Goal: Transaction & Acquisition: Purchase product/service

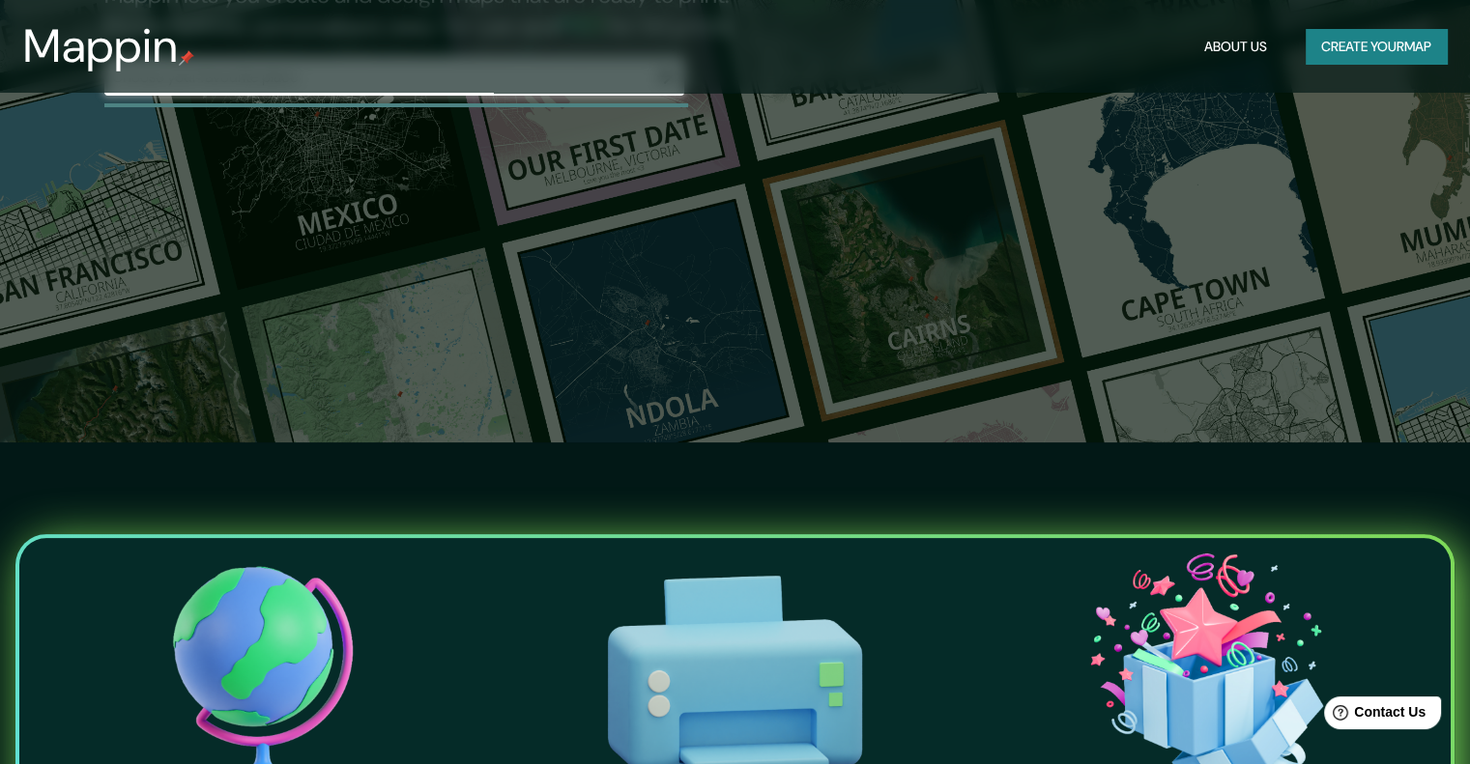
click at [298, 401] on div "The first affordable map creator. Mappin lets you create and design maps that a…" at bounding box center [735, 60] width 1470 height 764
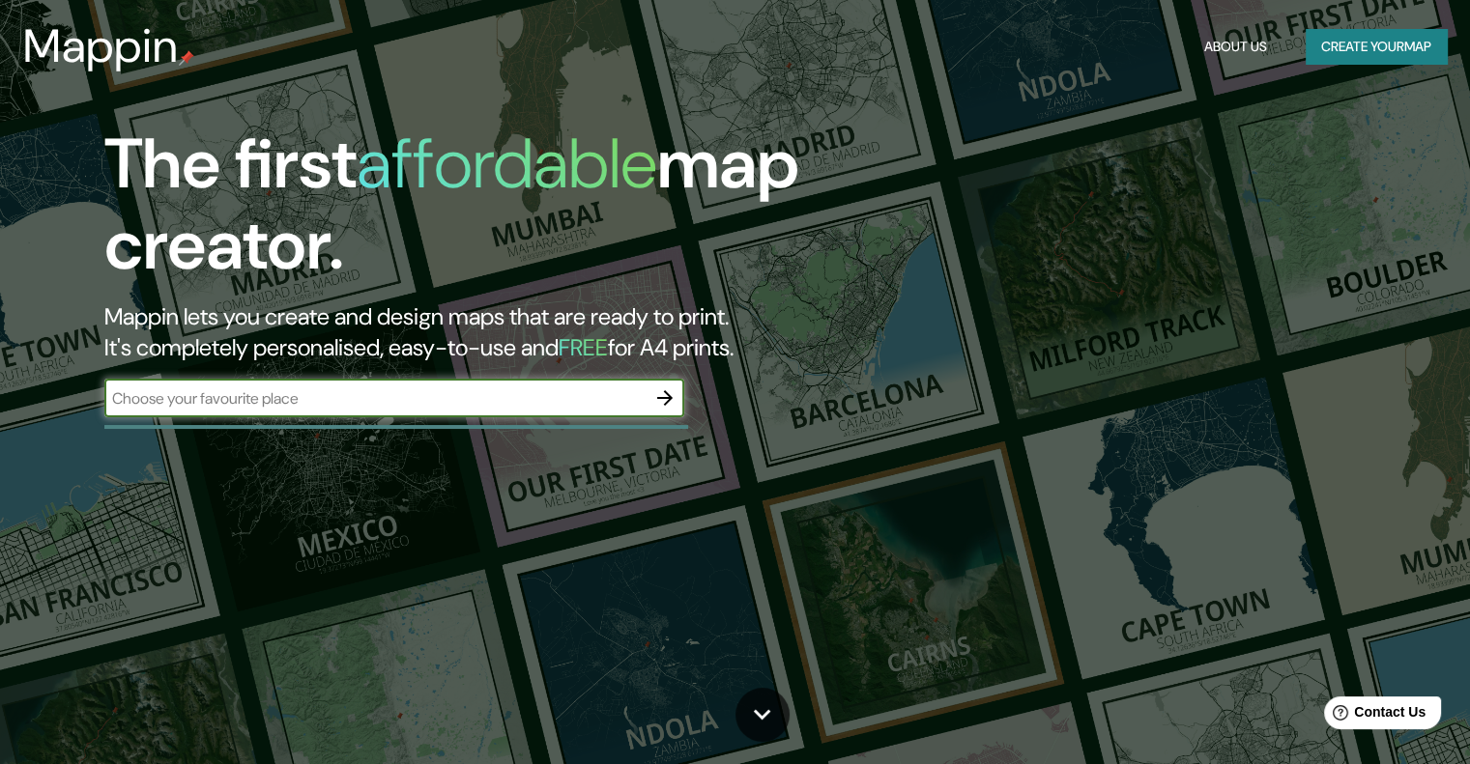
click at [337, 403] on input "text" at bounding box center [374, 398] width 541 height 22
click at [114, 401] on input "pinto, Madrid, España" at bounding box center [374, 398] width 541 height 22
type input "Pinto, Madrid, España"
click at [671, 401] on icon "button" at bounding box center [664, 398] width 23 height 23
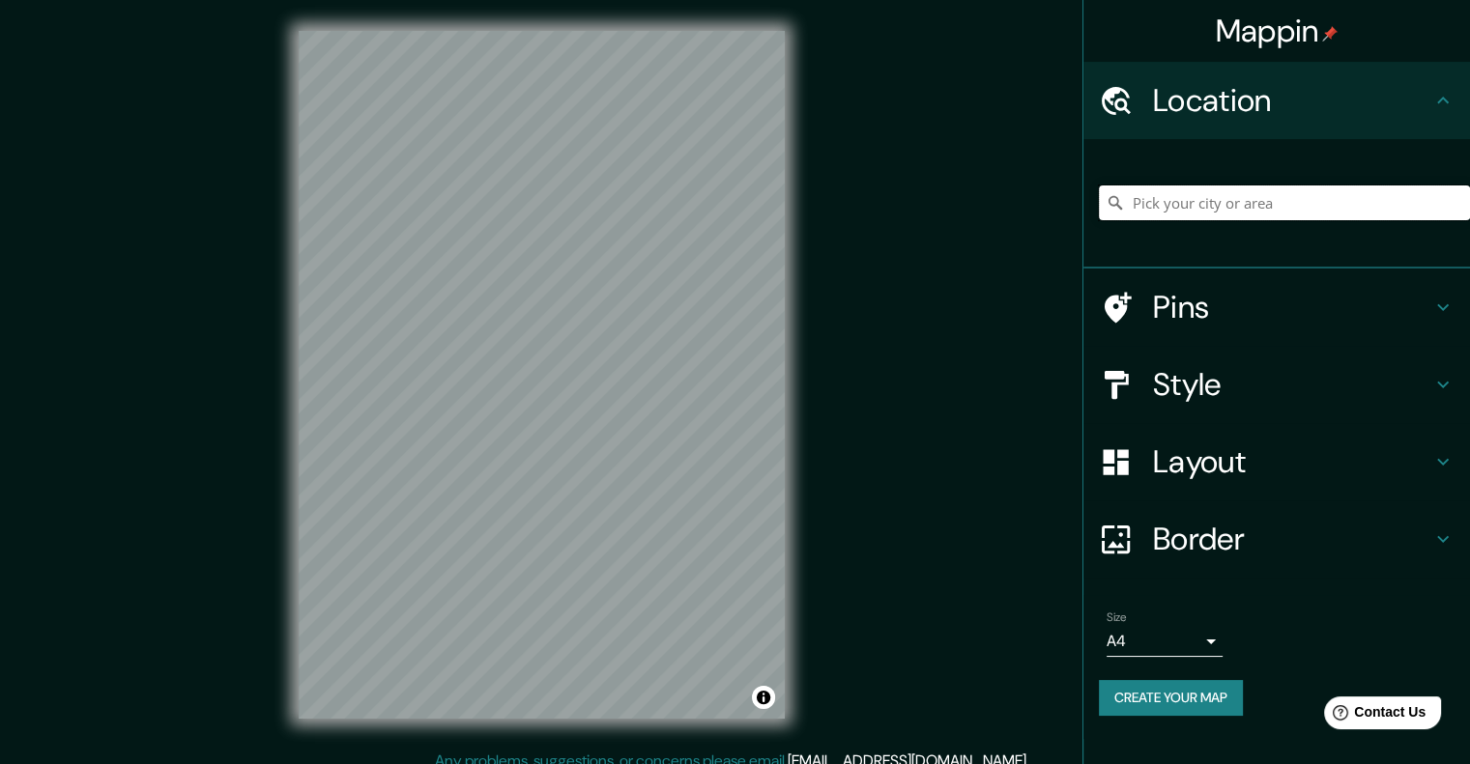
click at [1232, 192] on input "Pick your city or area" at bounding box center [1284, 203] width 371 height 35
click at [1248, 117] on h4 "Location" at bounding box center [1292, 100] width 278 height 39
click at [1449, 100] on icon at bounding box center [1442, 100] width 23 height 23
click at [258, 575] on div "Mappin Location Pins Style Layout Border Choose a border. Hint : you can make l…" at bounding box center [735, 390] width 1470 height 781
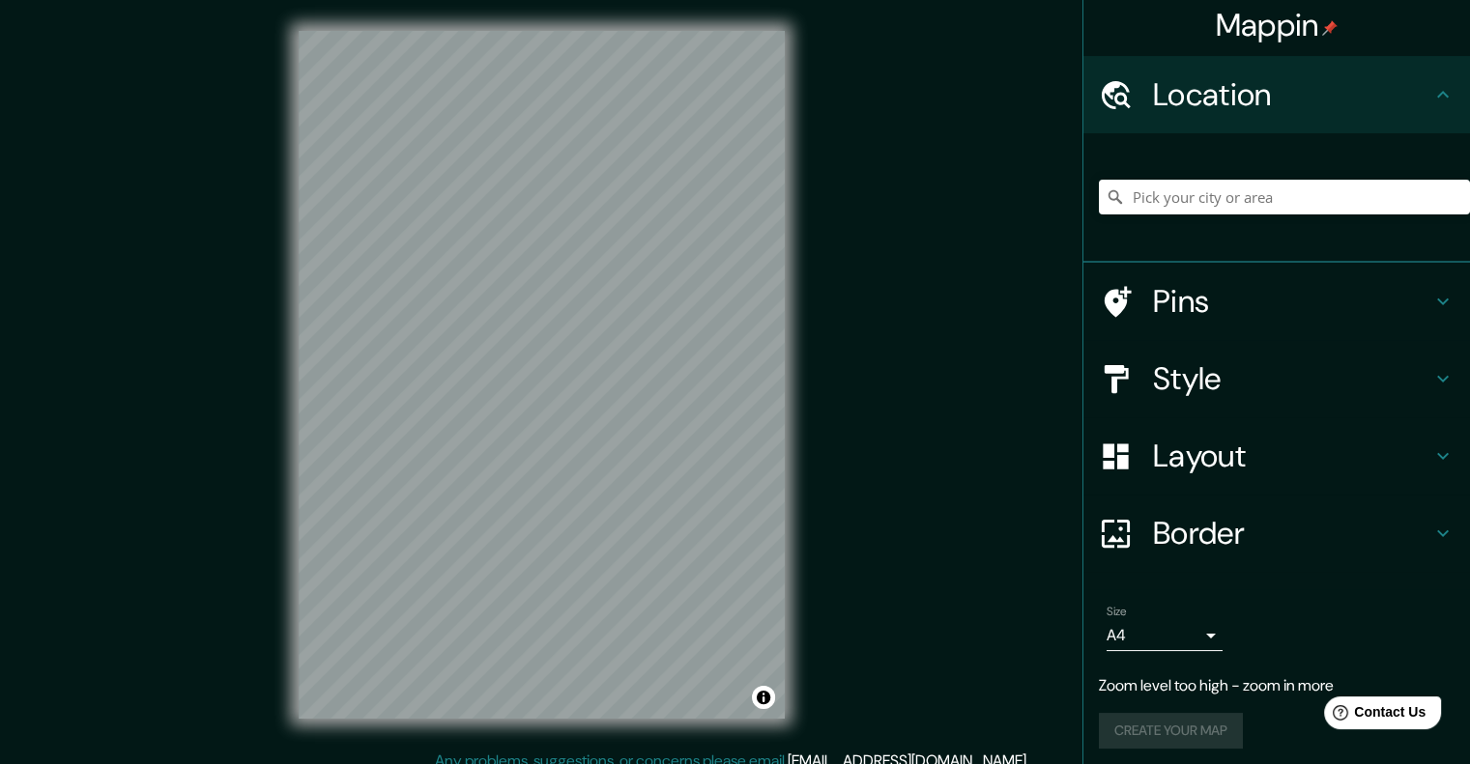
scroll to position [12, 0]
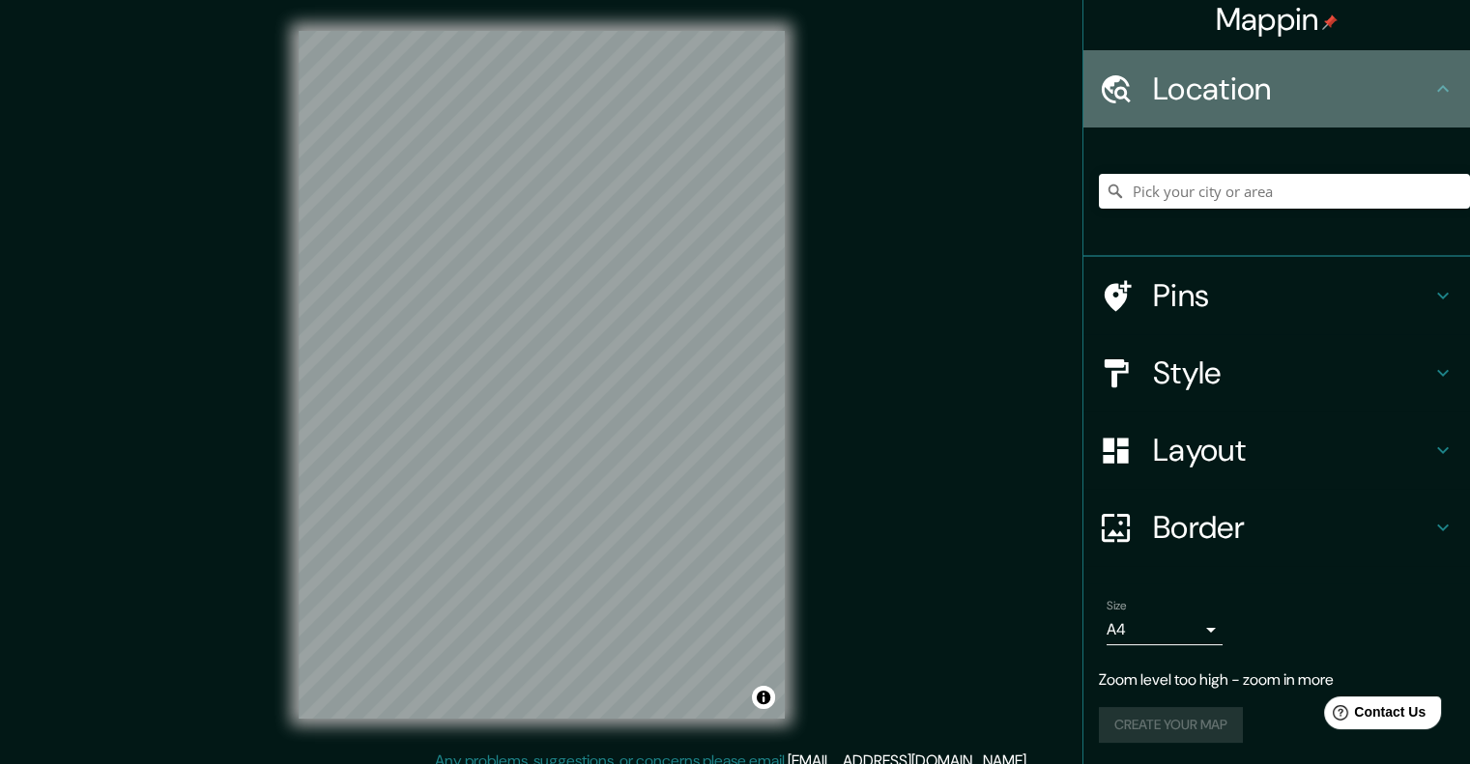
click at [1249, 103] on h4 "Location" at bounding box center [1292, 89] width 278 height 39
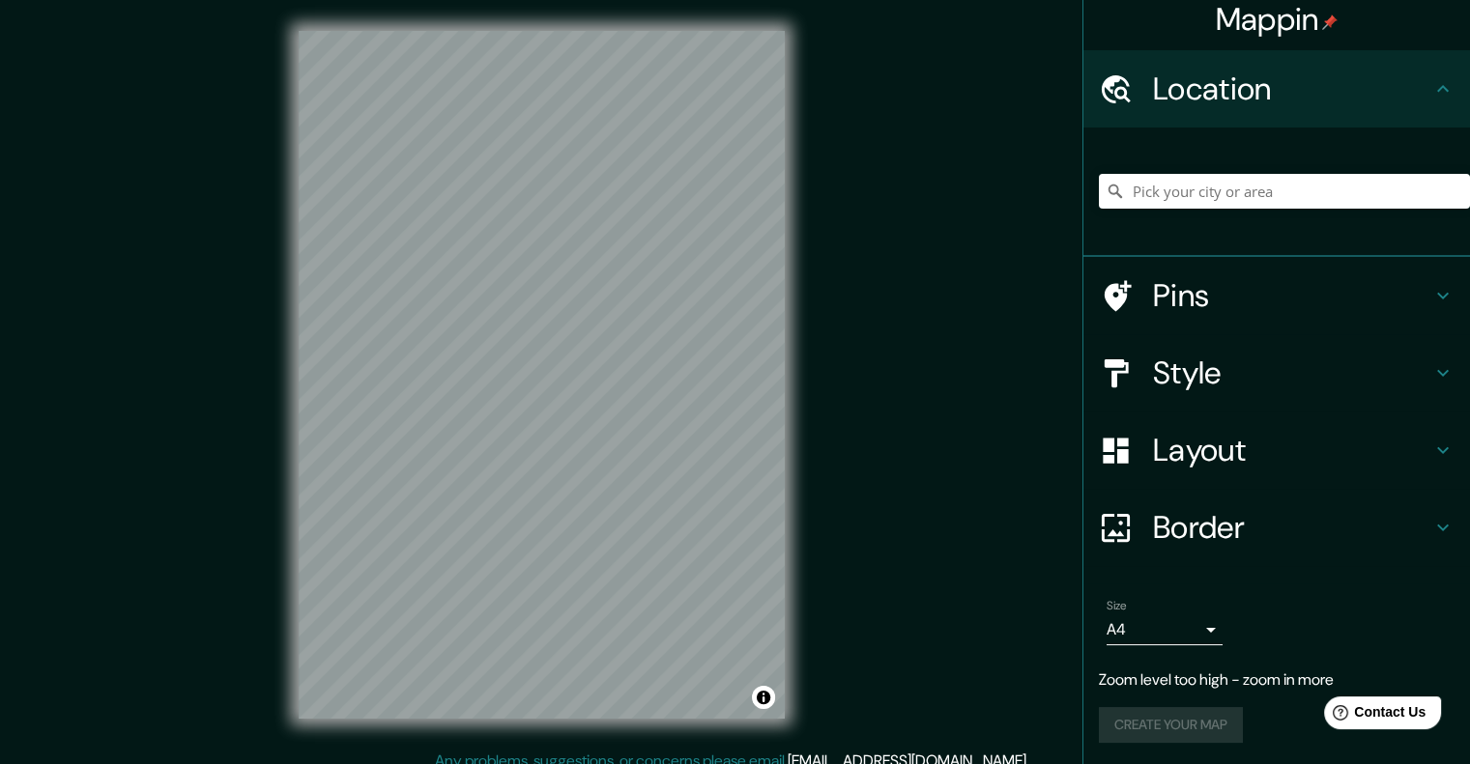
click at [1266, 38] on h4 "Mappin" at bounding box center [1277, 19] width 123 height 39
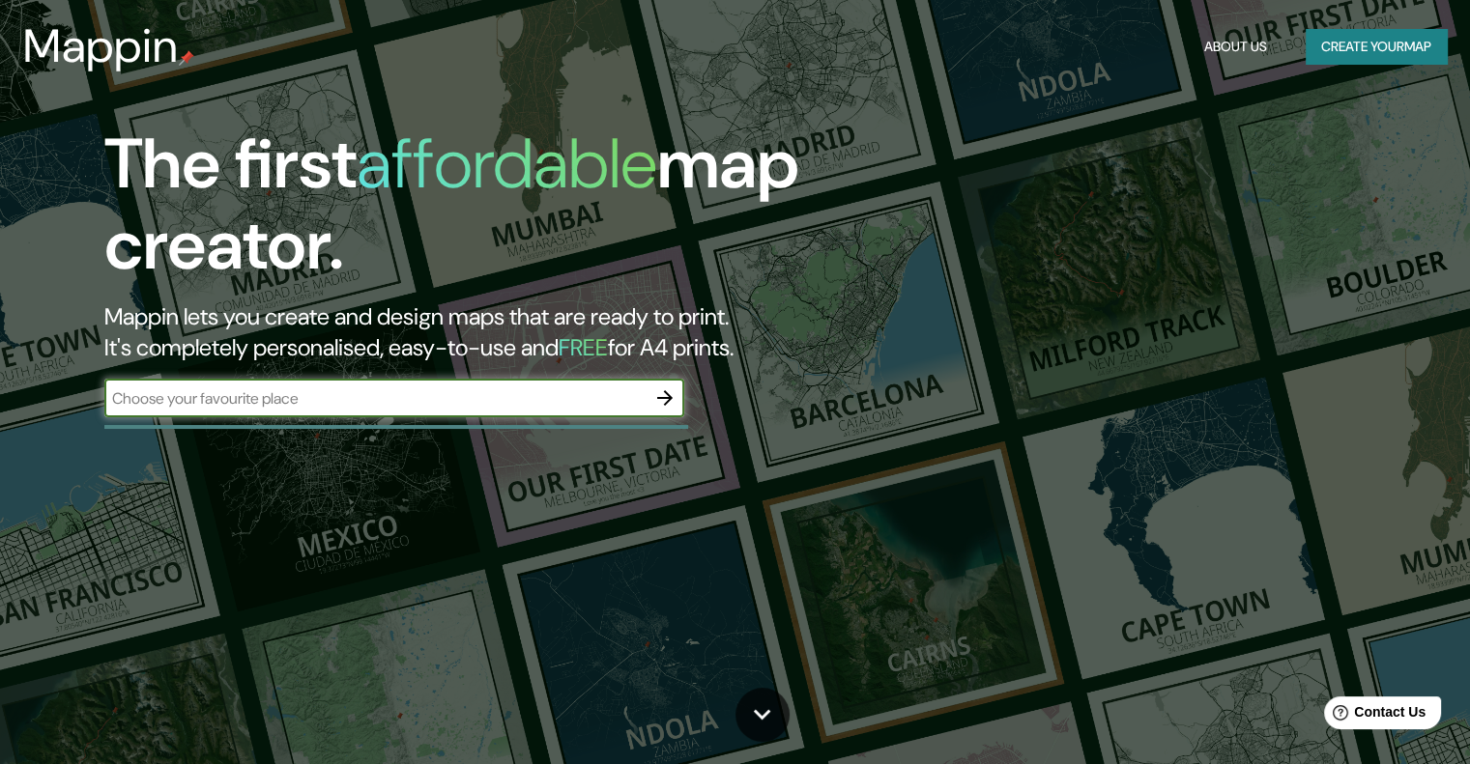
click at [1363, 58] on button "Create your map" at bounding box center [1376, 47] width 141 height 36
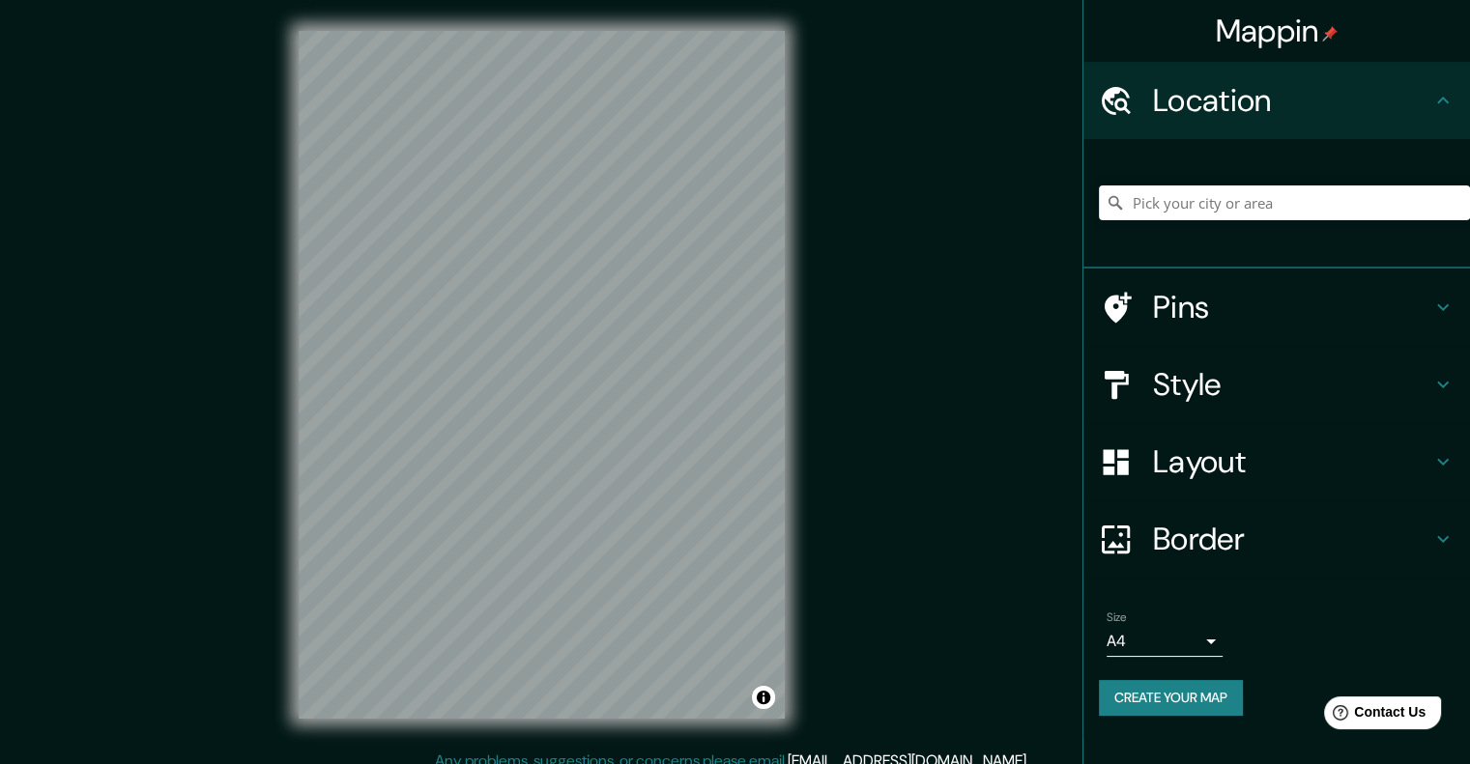
click at [254, 438] on div "Mappin Location Pins Style Layout Border Choose a border. Hint : you can make l…" at bounding box center [735, 390] width 1470 height 781
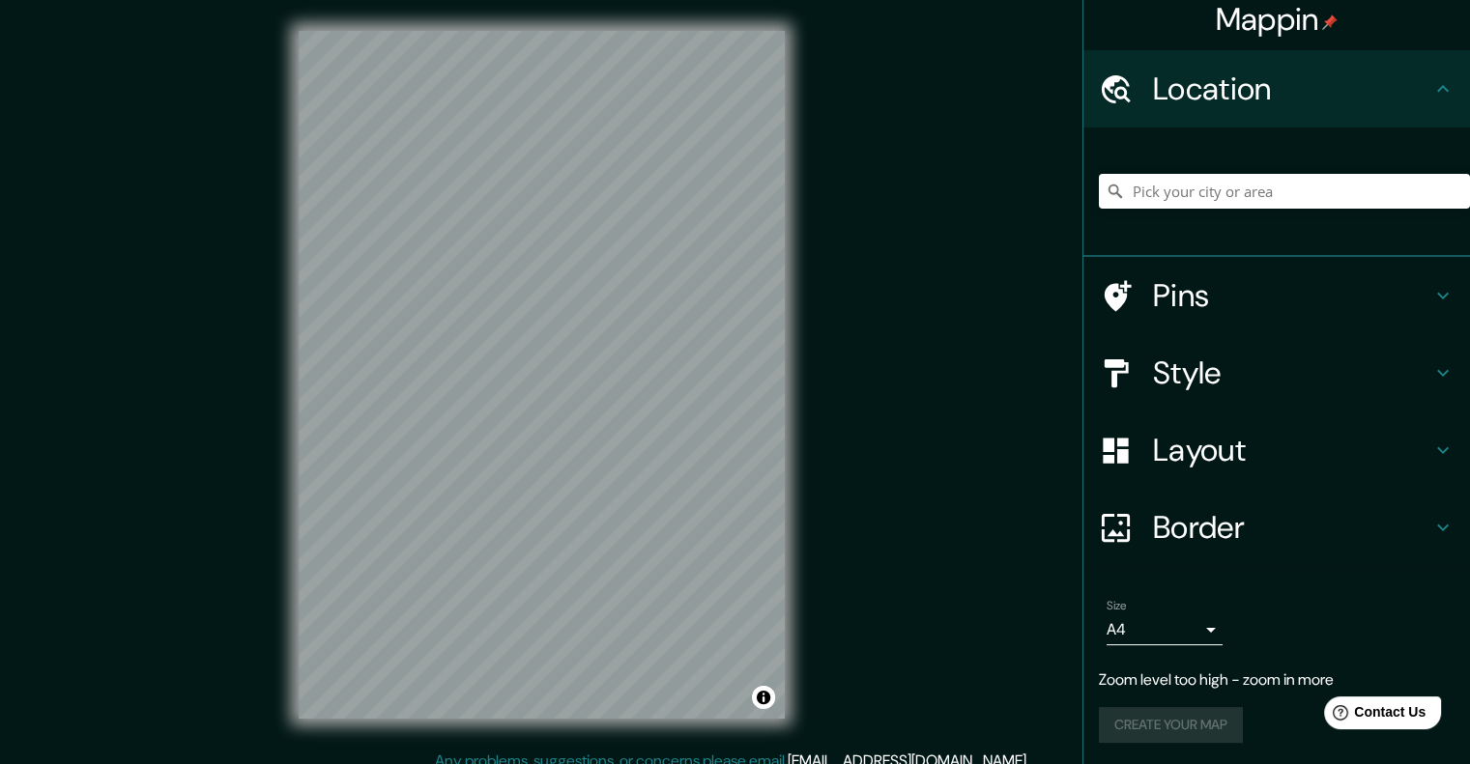
click at [1189, 391] on h4 "Style" at bounding box center [1292, 373] width 278 height 39
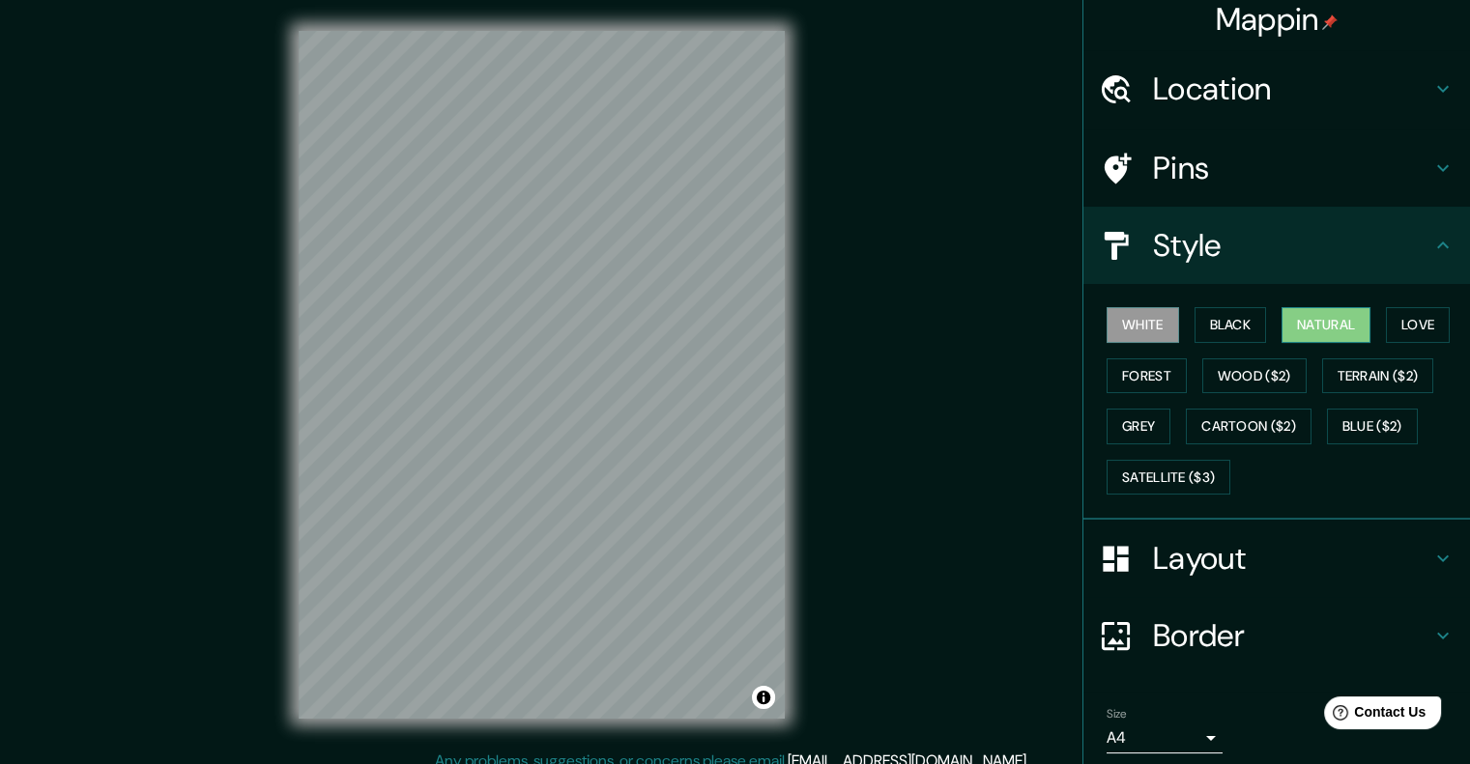
click at [1306, 316] on button "Natural" at bounding box center [1325, 325] width 89 height 36
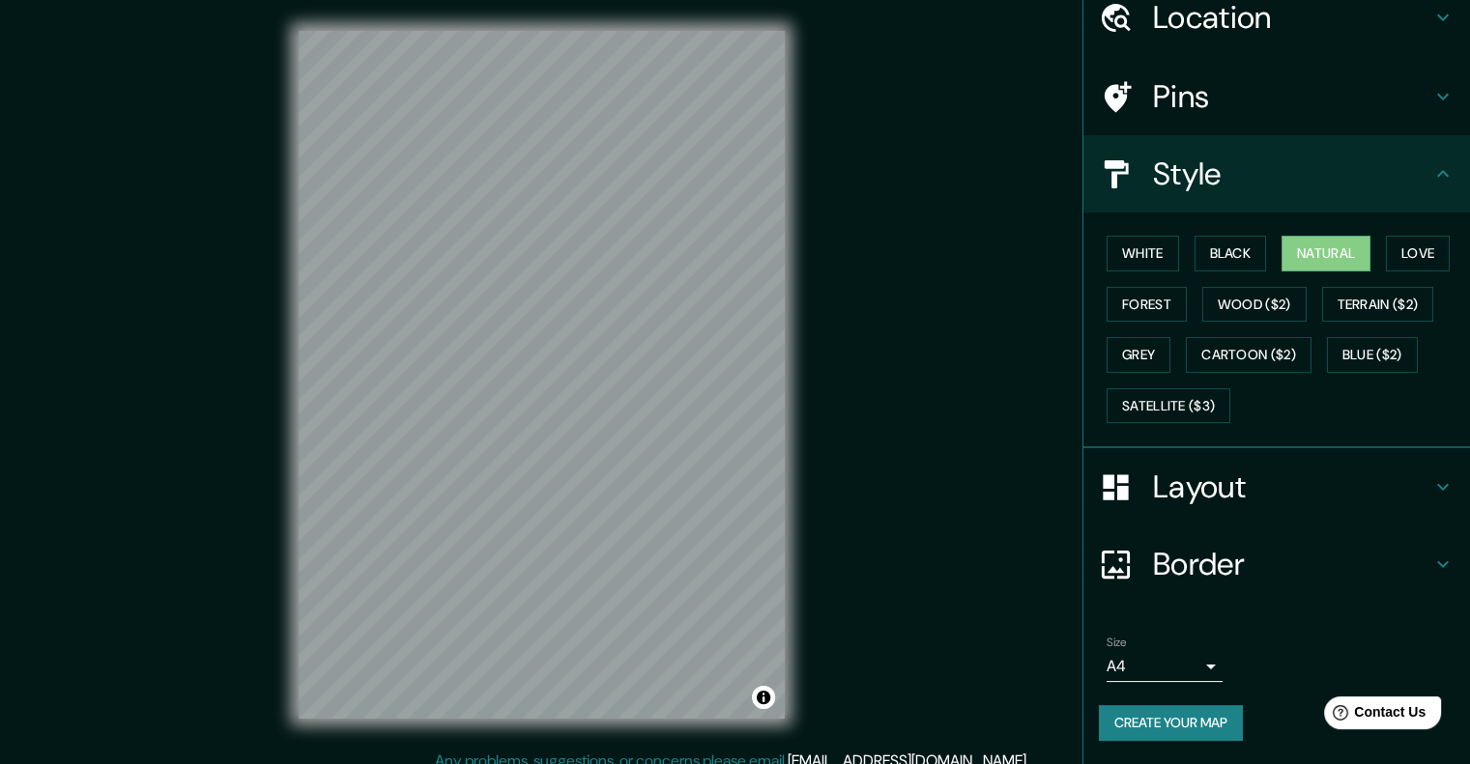
scroll to position [79, 0]
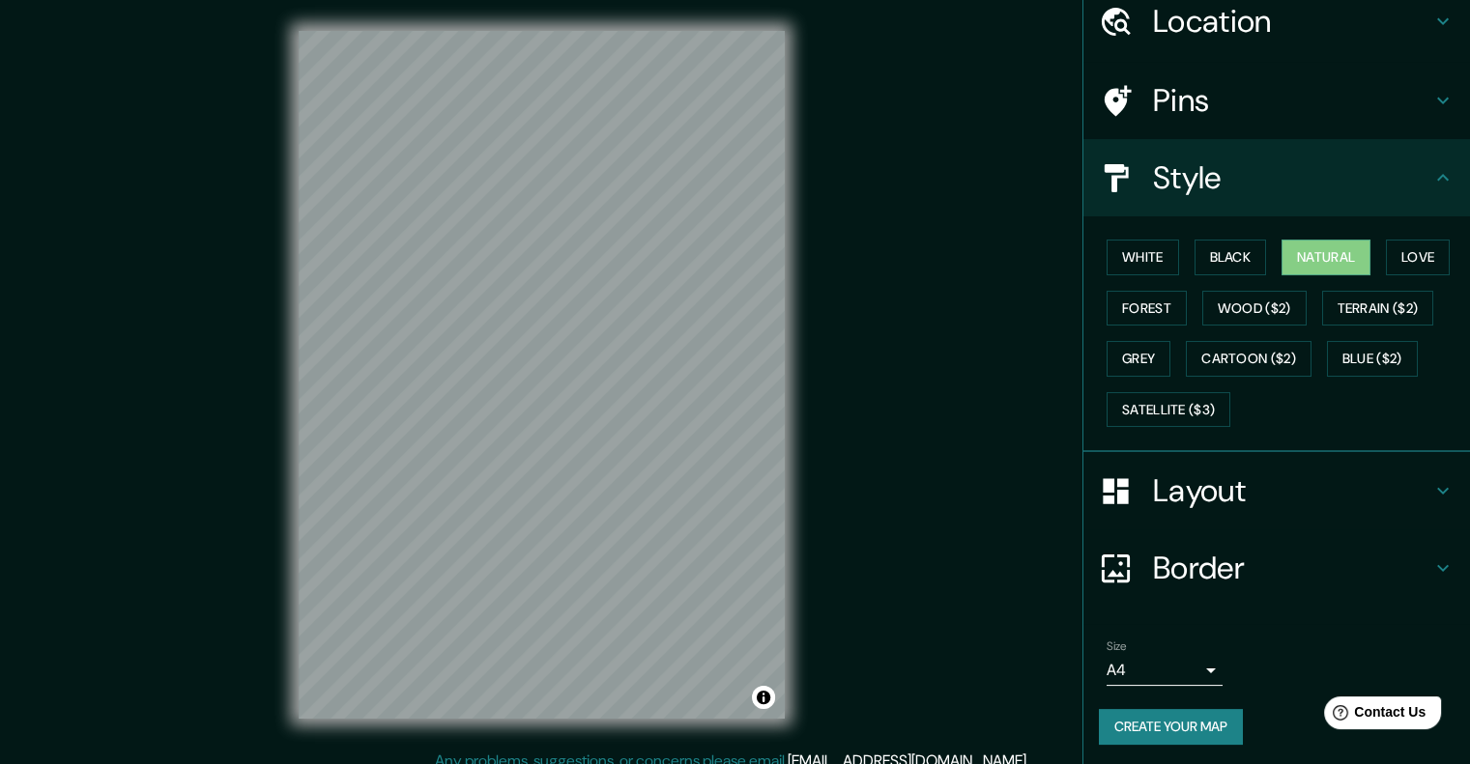
click at [841, 281] on div "Mappin Location Pins Style White Black Natural Love Forest Wood ($2) Terrain ($…" at bounding box center [735, 390] width 1470 height 781
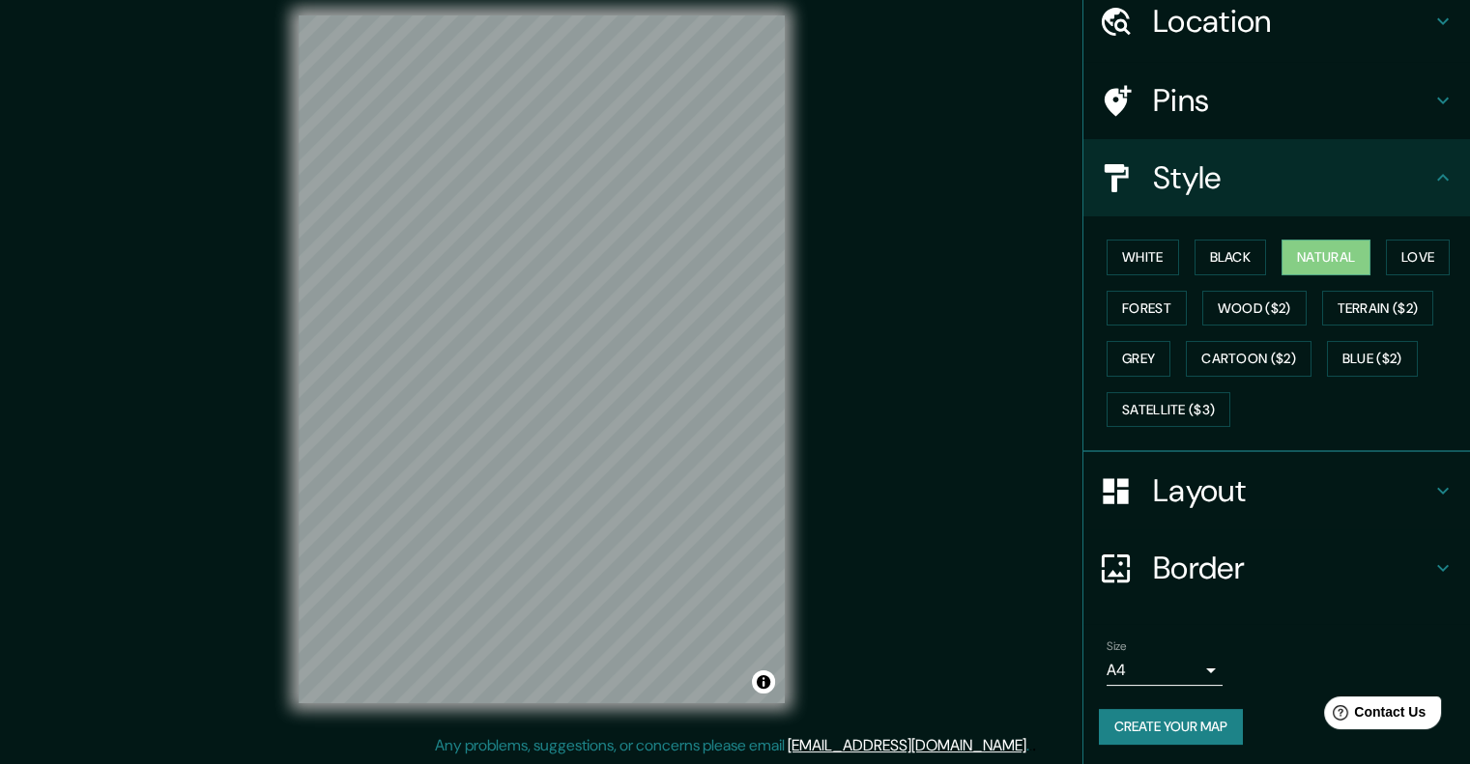
scroll to position [15, 0]
click at [1174, 105] on h4 "Pins" at bounding box center [1292, 100] width 278 height 39
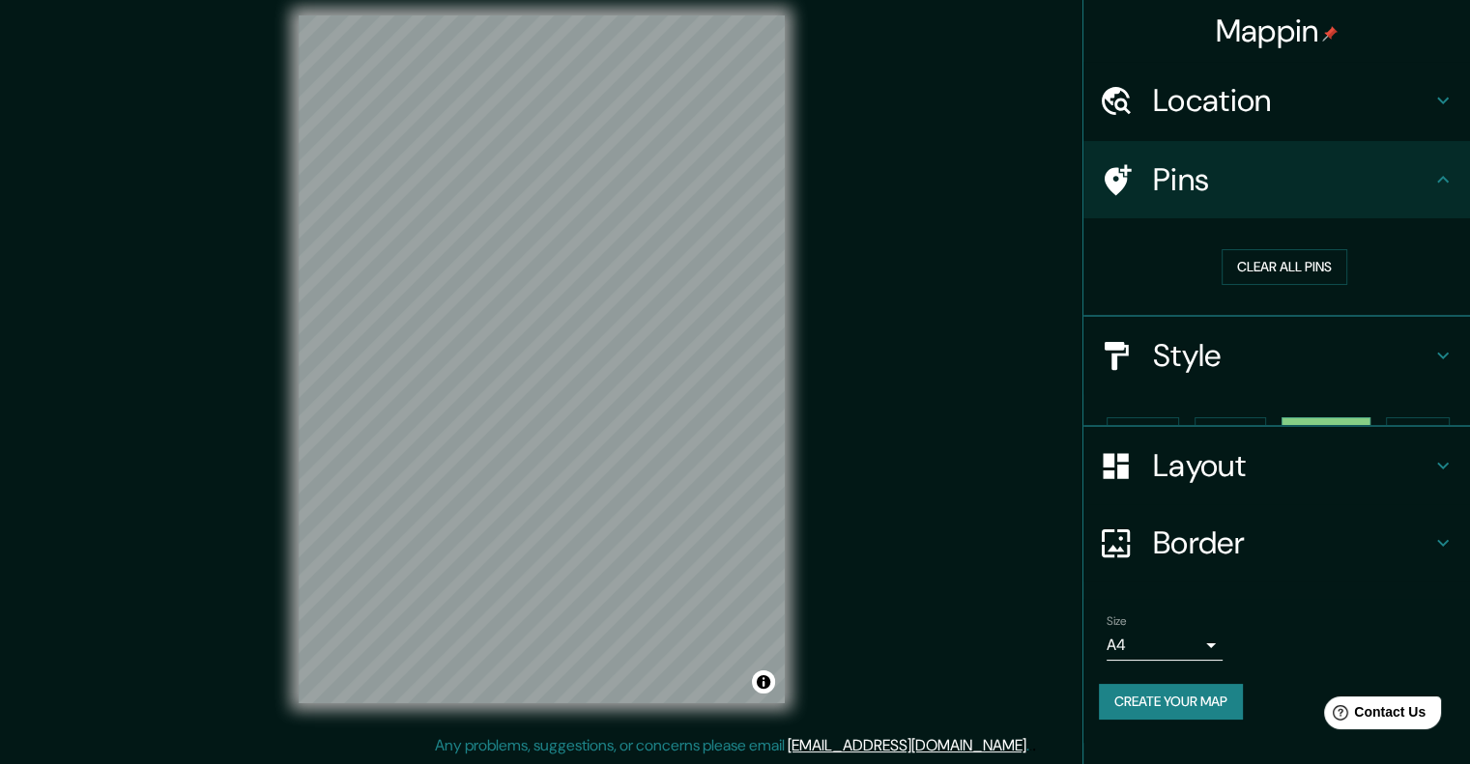
scroll to position [0, 0]
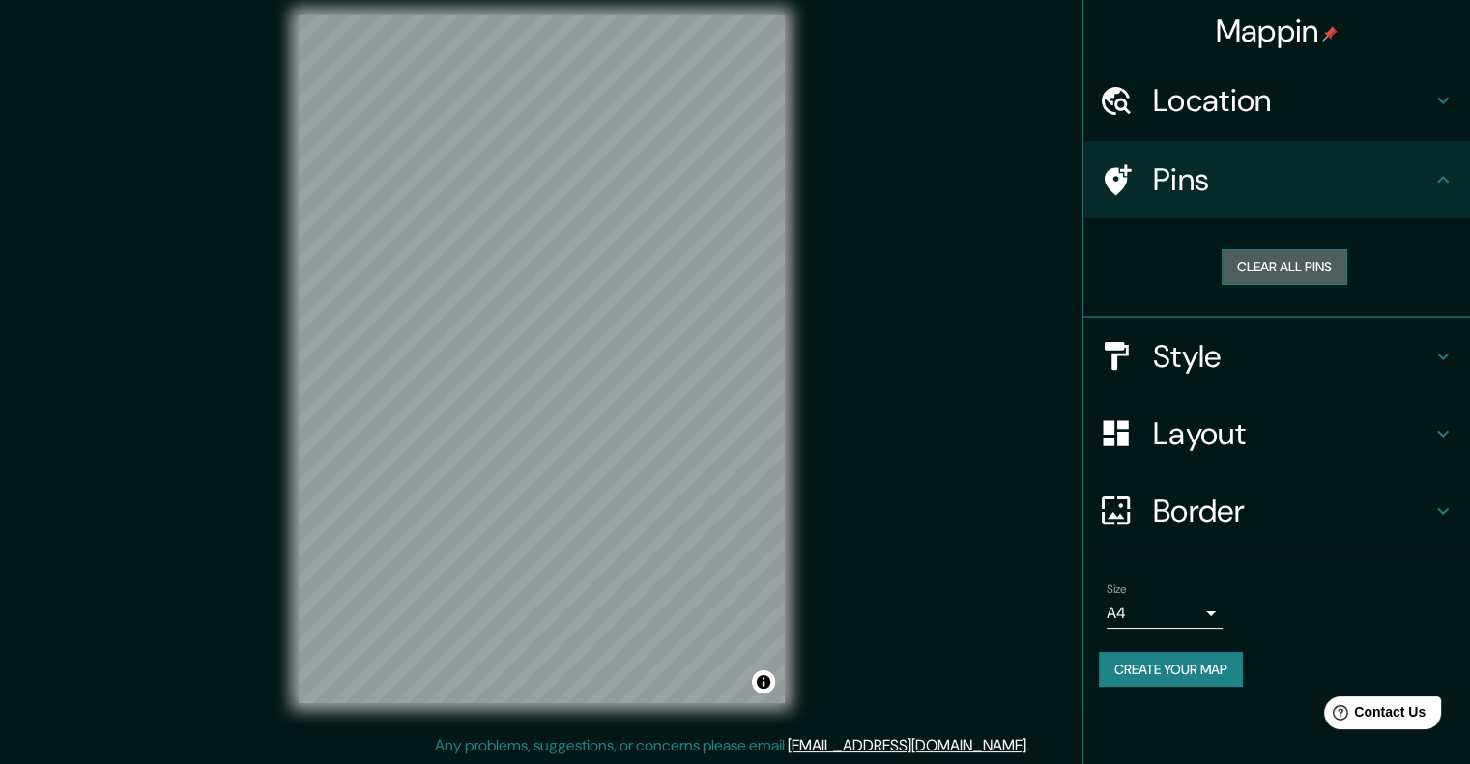
click at [1256, 259] on button "Clear all pins" at bounding box center [1284, 267] width 126 height 36
click at [1199, 663] on button "Create your map" at bounding box center [1171, 670] width 144 height 36
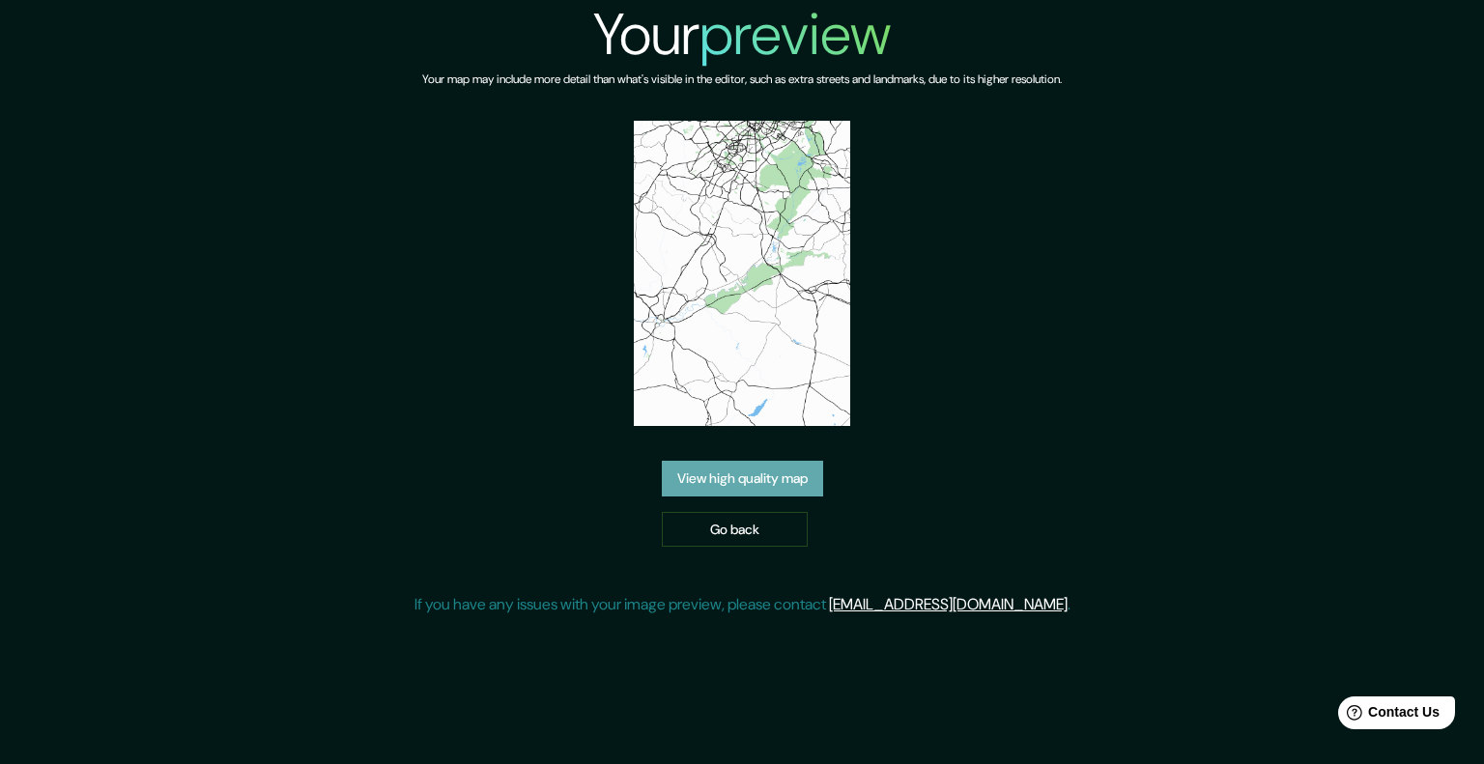
click at [725, 483] on link "View high quality map" at bounding box center [742, 479] width 161 height 36
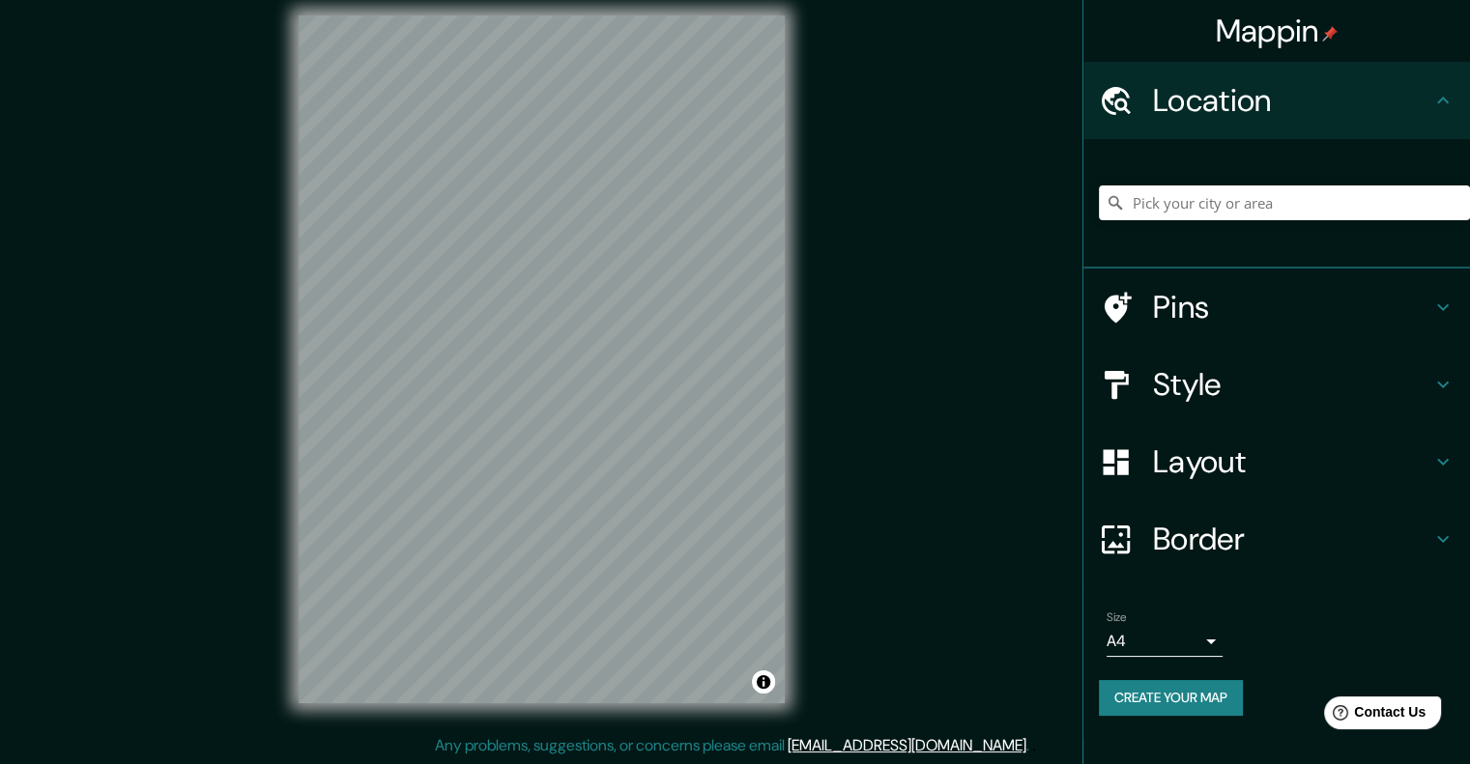
click at [1117, 200] on icon at bounding box center [1115, 203] width 14 height 14
click at [1156, 204] on input "Pick your city or area" at bounding box center [1284, 203] width 371 height 35
